Goal: Task Accomplishment & Management: Manage account settings

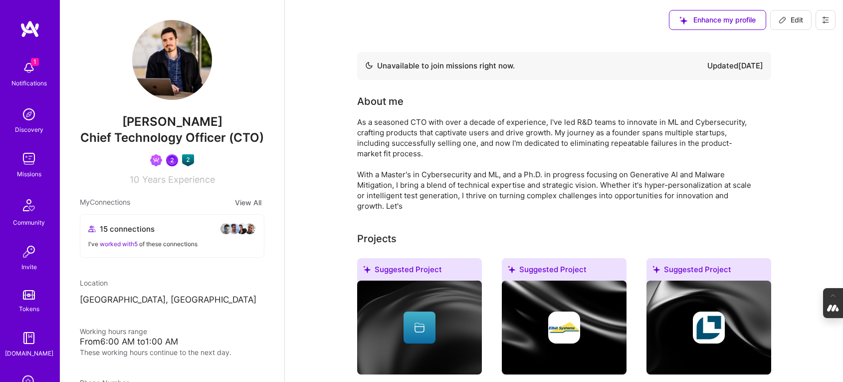
click at [830, 21] on button at bounding box center [826, 20] width 20 height 20
click at [780, 43] on button "Settings" at bounding box center [798, 42] width 75 height 25
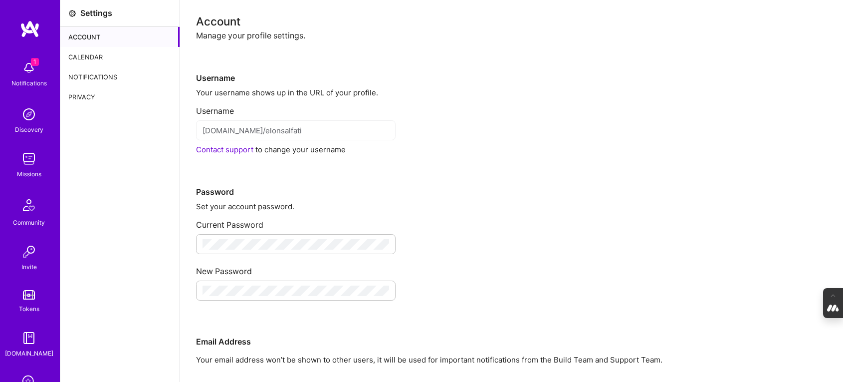
click at [89, 54] on div "Calendar" at bounding box center [119, 57] width 119 height 20
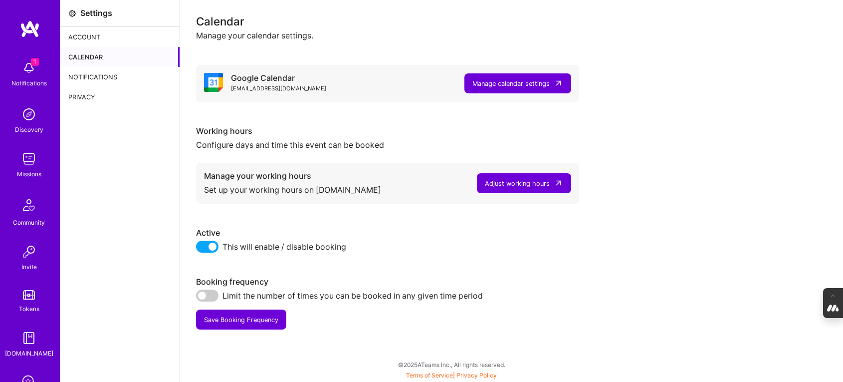
click at [529, 186] on div "Adjust working hours" at bounding box center [517, 183] width 65 height 10
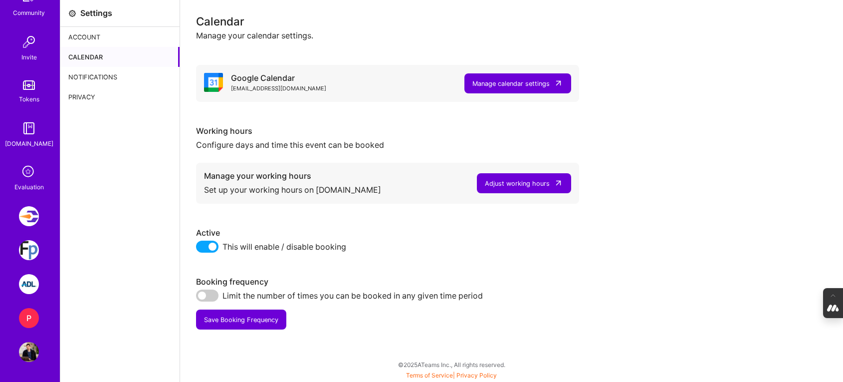
click at [25, 354] on img at bounding box center [29, 352] width 20 height 20
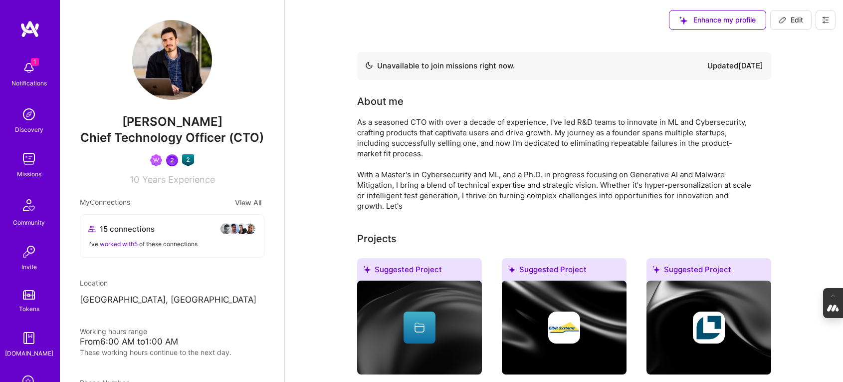
click at [825, 19] on icon at bounding box center [826, 19] width 6 height 1
click at [784, 97] on button "Log Out" at bounding box center [798, 93] width 75 height 25
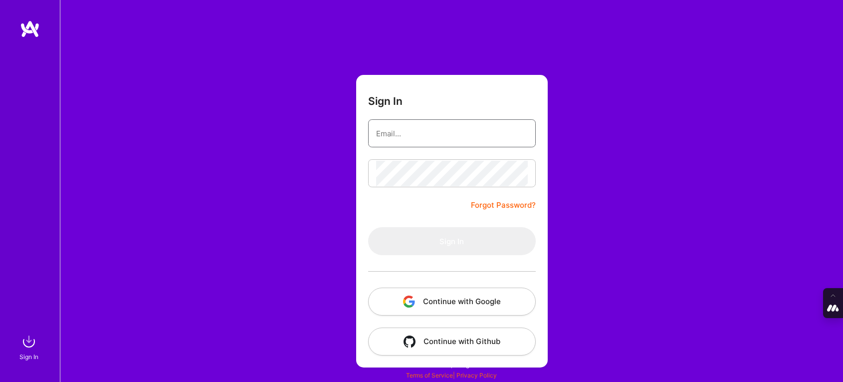
click at [399, 136] on input "email" at bounding box center [452, 133] width 152 height 25
type input "tanya@a.team"
click at [456, 296] on button "Continue with Google" at bounding box center [452, 301] width 168 height 28
